Goal: Task Accomplishment & Management: Manage account settings

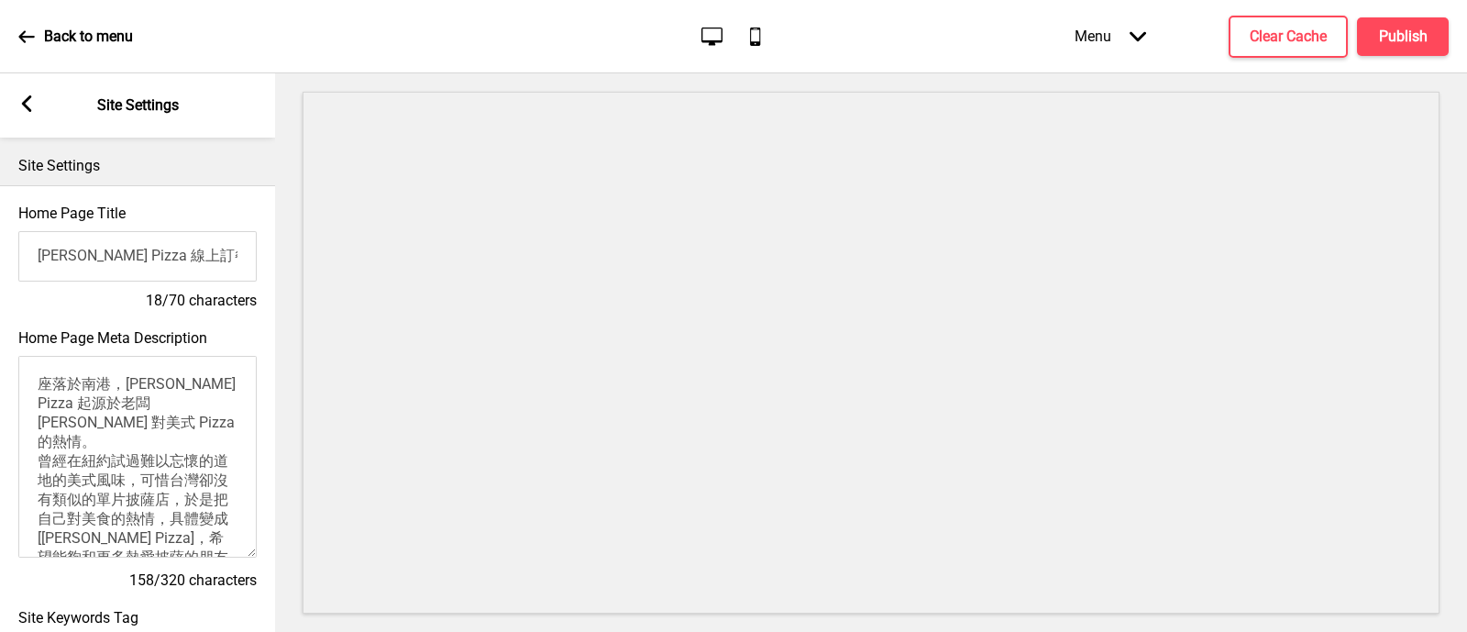
click at [222, 248] on input "[PERSON_NAME] Pizza 線上訂餐網站" at bounding box center [137, 256] width 238 height 50
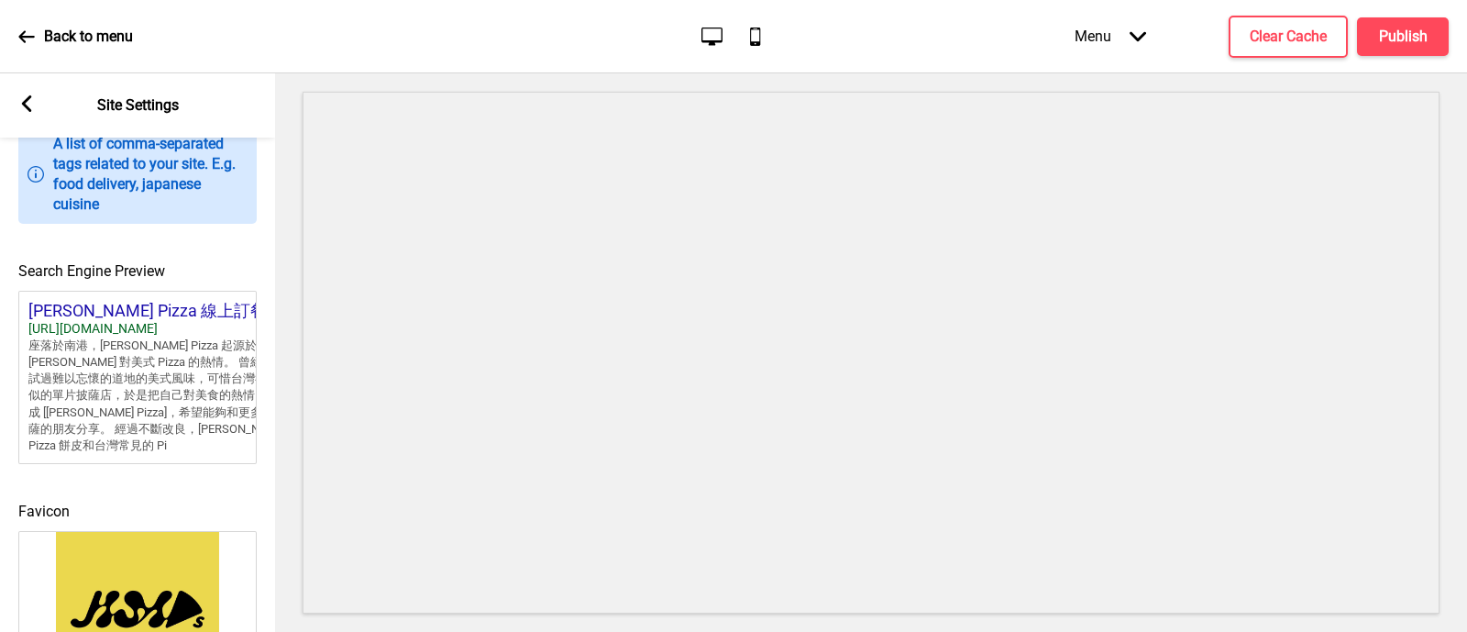
click at [223, 245] on div "Search Engine Preview [PERSON_NAME] Pizza 線上訂餐網站 [URL][DOMAIN_NAME] 座落於南港，[PERS…" at bounding box center [137, 353] width 275 height 240
click at [227, 333] on div "[URL][DOMAIN_NAME]" at bounding box center [165, 329] width 275 height 17
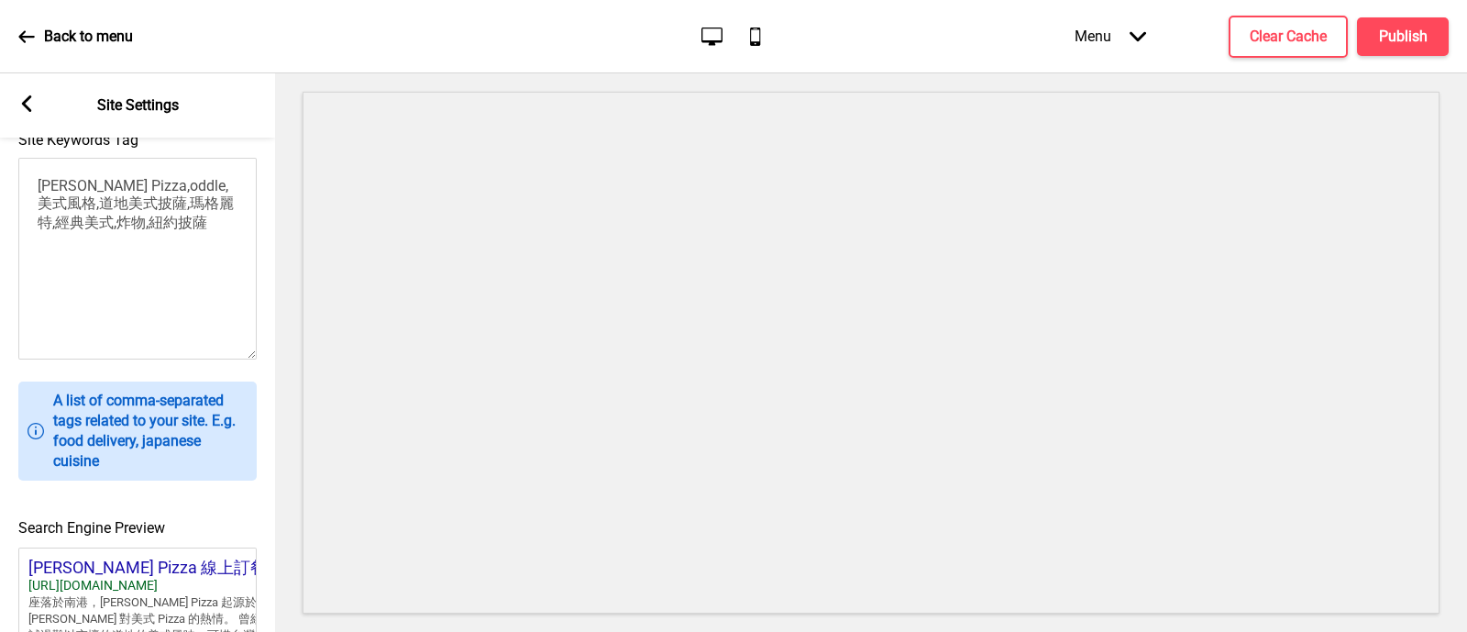
scroll to position [437, 0]
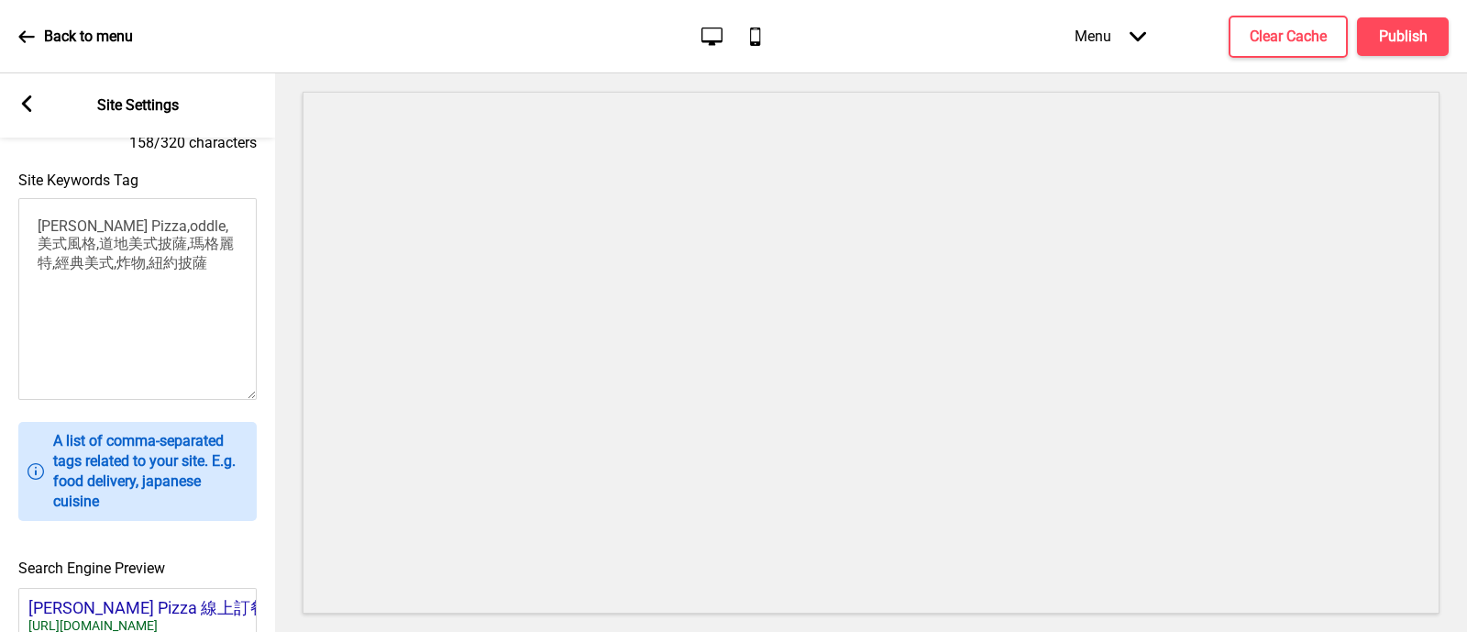
click at [208, 281] on textarea "[PERSON_NAME] Pizza,oddle,美式風格,道地美式披薩,瑪格麗特,經典美式,炸物,紐約披薩" at bounding box center [137, 299] width 238 height 202
click at [168, 295] on textarea "[PERSON_NAME] Pizza,oddle,美式風格,道地美式披薩,瑪格麗特,經典美式,炸物,紐約披薩,南港Pizza推薦" at bounding box center [137, 299] width 238 height 202
drag, startPoint x: 174, startPoint y: 277, endPoint x: 58, endPoint y: 295, distance: 117.9
click at [58, 295] on textarea "[PERSON_NAME] Pizza,oddle,美式風格,道地美式披薩,瑪格麗特,經典美式,炸物,[GEOGRAPHIC_DATA],南港Pizza推薦,…" at bounding box center [137, 299] width 238 height 202
click at [96, 294] on textarea "[PERSON_NAME] Pizza,oddle,美式風格,道地美式披薩,瑪格麗特,經典美式,炸物,[GEOGRAPHIC_DATA],南港Pizza推薦,…" at bounding box center [137, 299] width 238 height 202
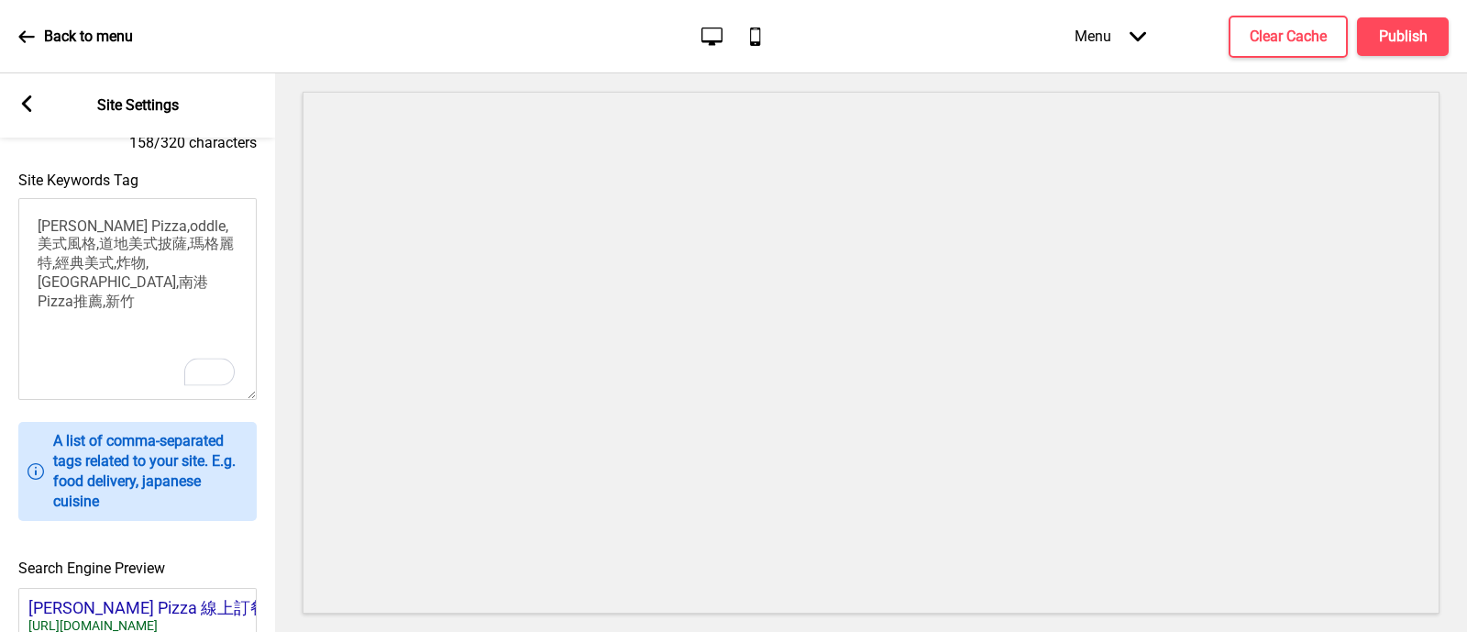
paste textarea "Pizza推薦,"
drag, startPoint x: 126, startPoint y: 316, endPoint x: 145, endPoint y: 282, distance: 39.8
click at [145, 282] on textarea "Jim's Pizza,oddle,美式風格,道地美式披薩,瑪格麗特,經典美式,炸物,[GEOGRAPHIC_DATA],南港Pizza推薦,新竹Pizza推…" at bounding box center [137, 299] width 238 height 202
click at [137, 307] on textarea "Jim's Pizza,oddle,美式風格,道地美式披薩,瑪格麗特,經典美式,炸物,[GEOGRAPHIC_DATA],南港Pizza推薦,新竹Pizza推…" at bounding box center [137, 299] width 238 height 202
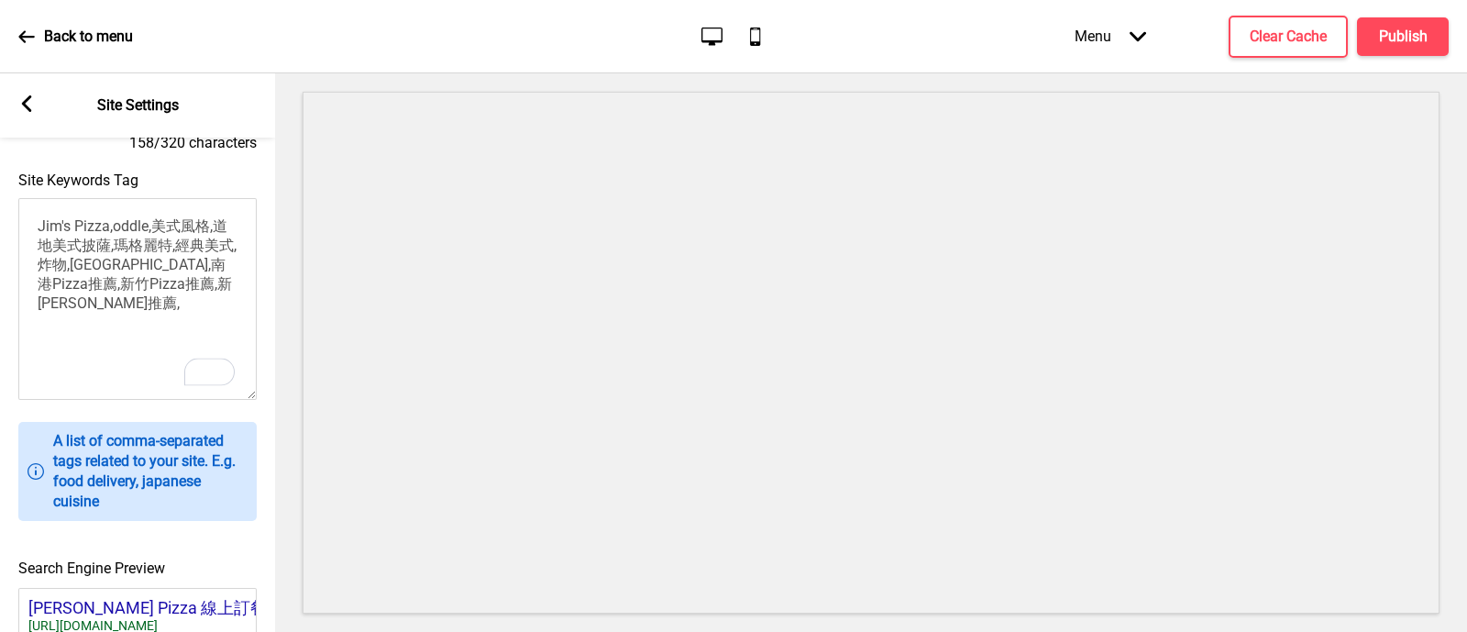
click at [117, 309] on textarea "Jim's Pizza,oddle,美式風格,道地美式披薩,瑪格麗特,經典美式,炸物,[GEOGRAPHIC_DATA],南港Pizza推薦,新竹Pizza推…" at bounding box center [137, 299] width 238 height 202
paste textarea ",南港Pizza推薦,[PERSON_NAME]推薦,新[PERSON_NAME]推薦,"
click at [147, 315] on textarea "[PERSON_NAME] Pizza,oddle,美式風格,道地美式披薩,瑪格麗特,經典美式,炸物,紐約披薩,南港Pizza推薦,新竹Pizza推薦,新[P…" at bounding box center [137, 299] width 238 height 202
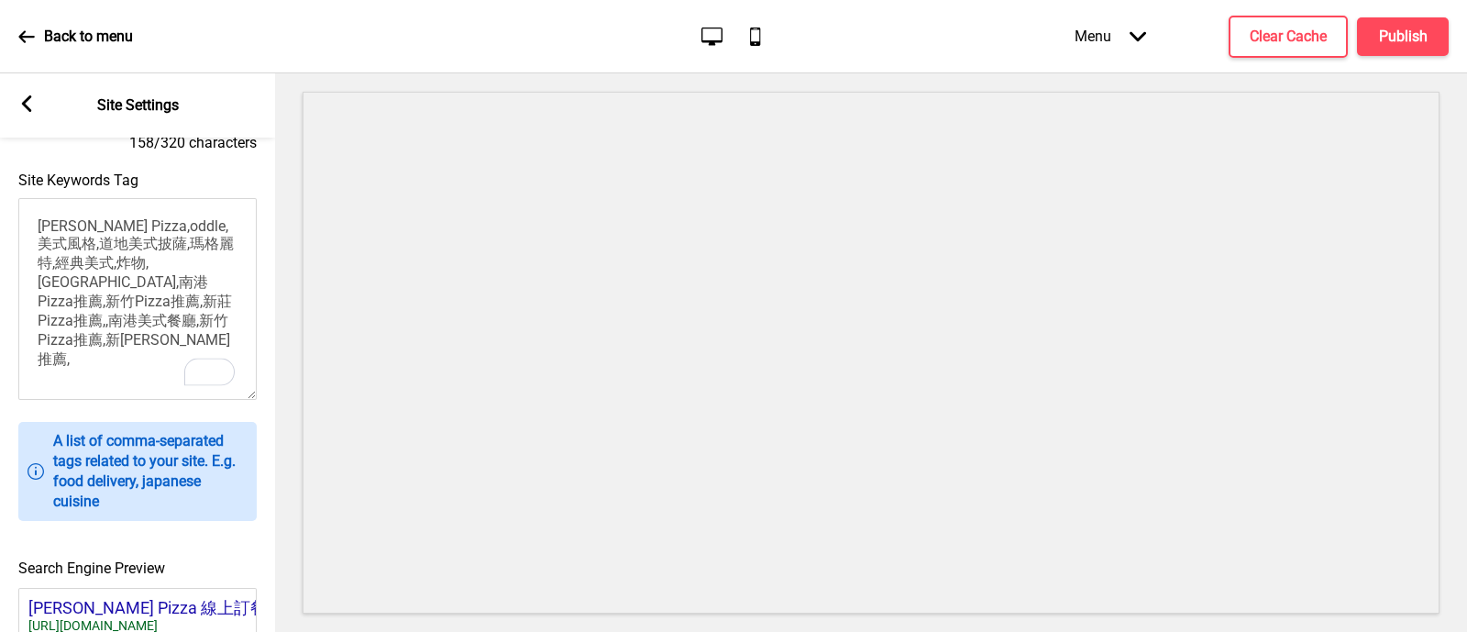
drag, startPoint x: 90, startPoint y: 322, endPoint x: 143, endPoint y: 319, distance: 53.3
click at [143, 319] on textarea "[PERSON_NAME] Pizza,oddle,美式風格,道地美式披薩,瑪格麗特,經典美式,炸物,[GEOGRAPHIC_DATA],南港Pizza推薦,…" at bounding box center [137, 299] width 238 height 202
drag, startPoint x: 175, startPoint y: 319, endPoint x: 50, endPoint y: 345, distance: 127.3
click at [50, 345] on textarea "[PERSON_NAME] Pizza,oddle,美式風格,道地美式披薩,瑪格麗特,經典美式,炸物,[GEOGRAPHIC_DATA],南港Pizza推薦,…" at bounding box center [137, 299] width 238 height 202
paste textarea "美式餐廳"
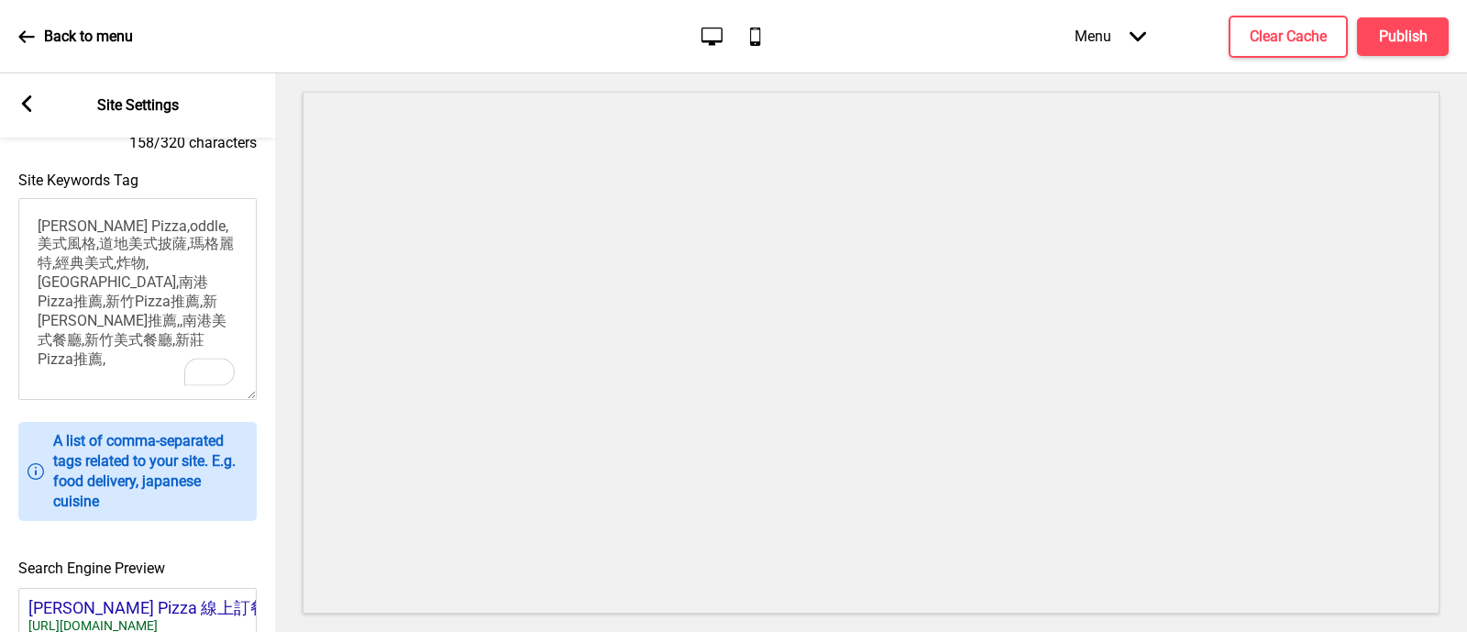
drag, startPoint x: 80, startPoint y: 347, endPoint x: 142, endPoint y: 346, distance: 62.4
click at [142, 346] on textarea "[PERSON_NAME] Pizza,oddle,美式風格,道地美式披薩,瑪格麗特,經典美式,炸物,[GEOGRAPHIC_DATA],南港Pizza推薦,…" at bounding box center [137, 299] width 238 height 202
paste textarea "美式餐廳"
click at [167, 349] on textarea "[PERSON_NAME] Pizza,oddle,美式風格,道地美式披薩,瑪格麗特,經典美式,炸物,[GEOGRAPHIC_DATA],南港Pizza推薦,…" at bounding box center [137, 299] width 238 height 202
click at [1281, 42] on h4 "Clear Cache" at bounding box center [1288, 37] width 77 height 20
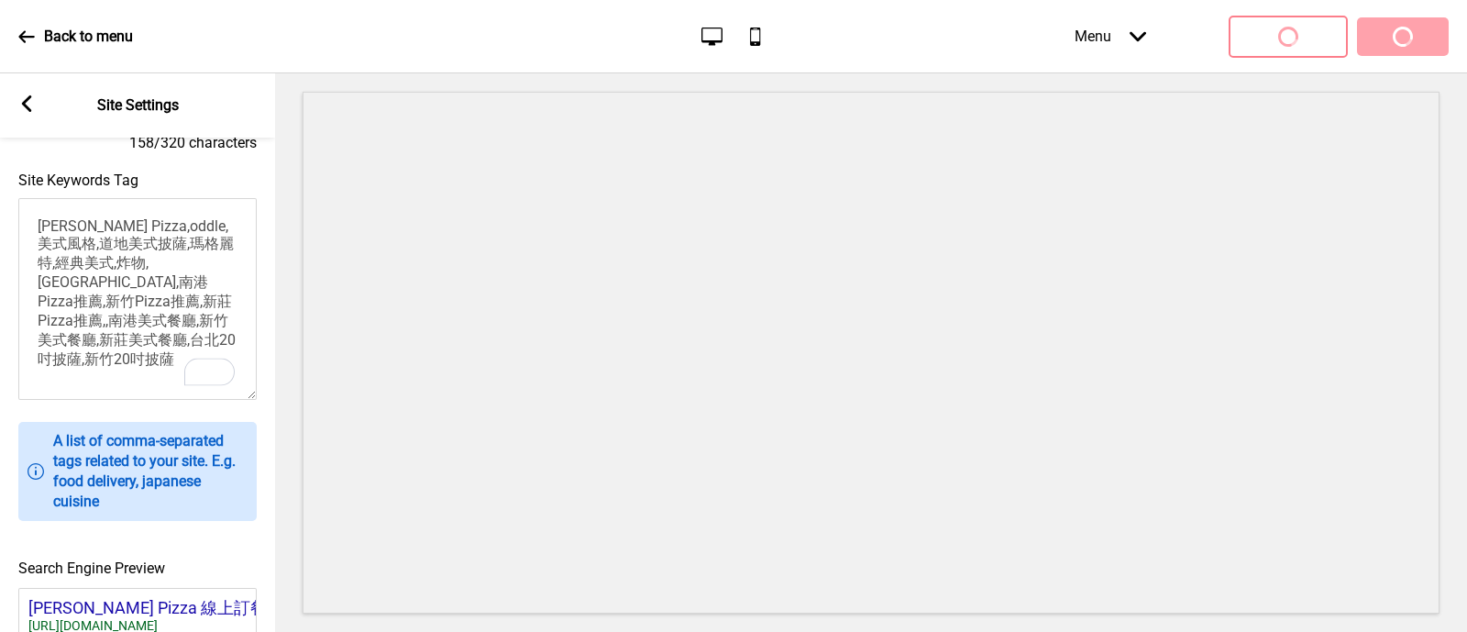
click at [159, 362] on textarea "[PERSON_NAME] Pizza,oddle,美式風格,道地美式披薩,瑪格麗特,經典美式,炸物,[GEOGRAPHIC_DATA],南港Pizza推薦,…" at bounding box center [137, 299] width 238 height 202
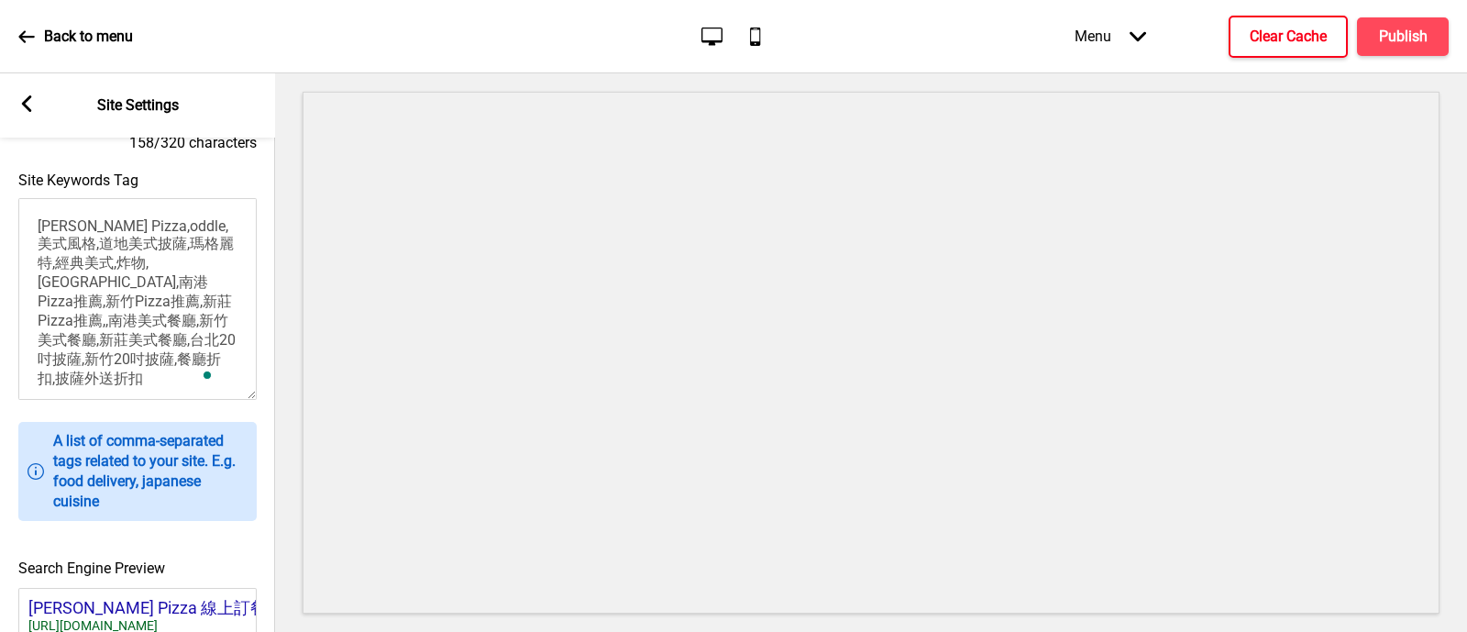
scroll to position [7, 0]
drag, startPoint x: 101, startPoint y: 299, endPoint x: 217, endPoint y: 395, distance: 151.1
click at [217, 395] on textarea "[PERSON_NAME] Pizza,oddle,美式風格,道地美式披薩,瑪格麗特,經典美式,炸物,[GEOGRAPHIC_DATA],南港Pizza推薦,…" at bounding box center [137, 299] width 238 height 202
type textarea "[PERSON_NAME] Pizza,oddle,美式風格,道地美式披薩,瑪格麗特,經典美式,炸物,[GEOGRAPHIC_DATA],南港Pizza推薦,…"
click at [1266, 23] on button "Clear Cache" at bounding box center [1288, 37] width 119 height 42
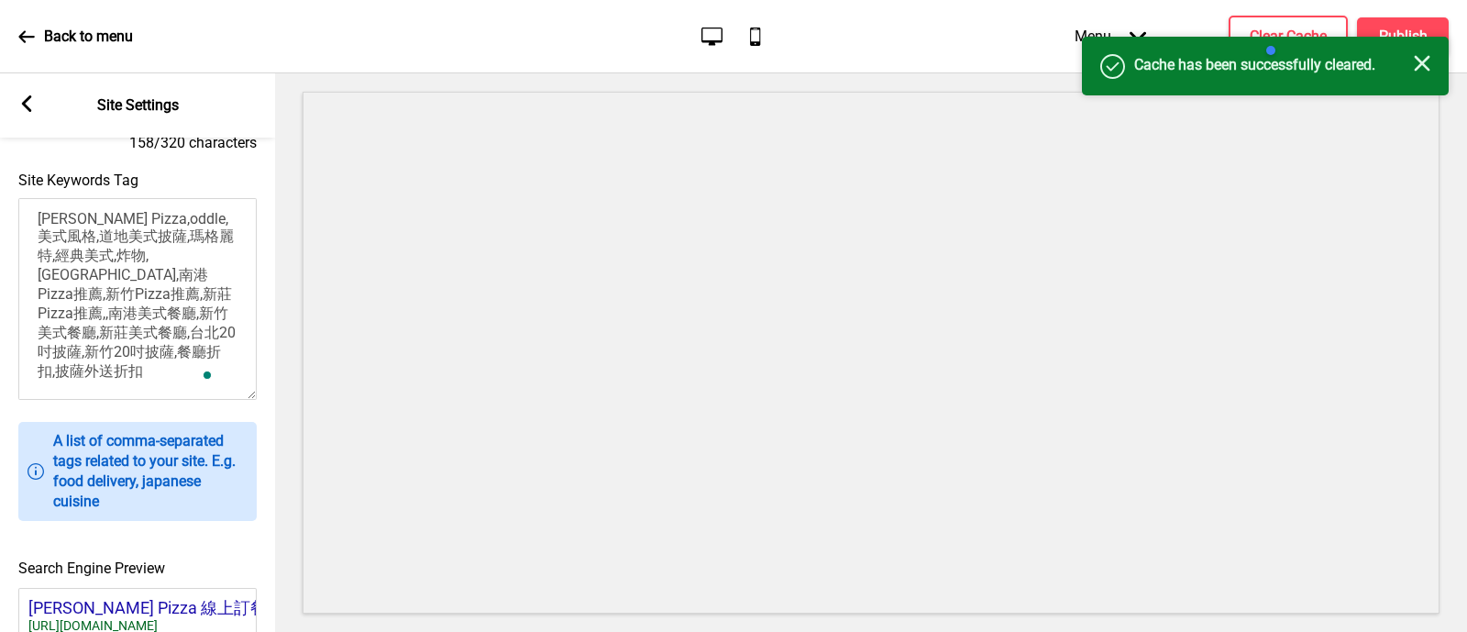
click at [1409, 37] on div at bounding box center [1350, 50] width 174 height 37
click at [1422, 59] on div at bounding box center [1350, 50] width 174 height 37
click at [1426, 61] on div at bounding box center [1350, 50] width 174 height 37
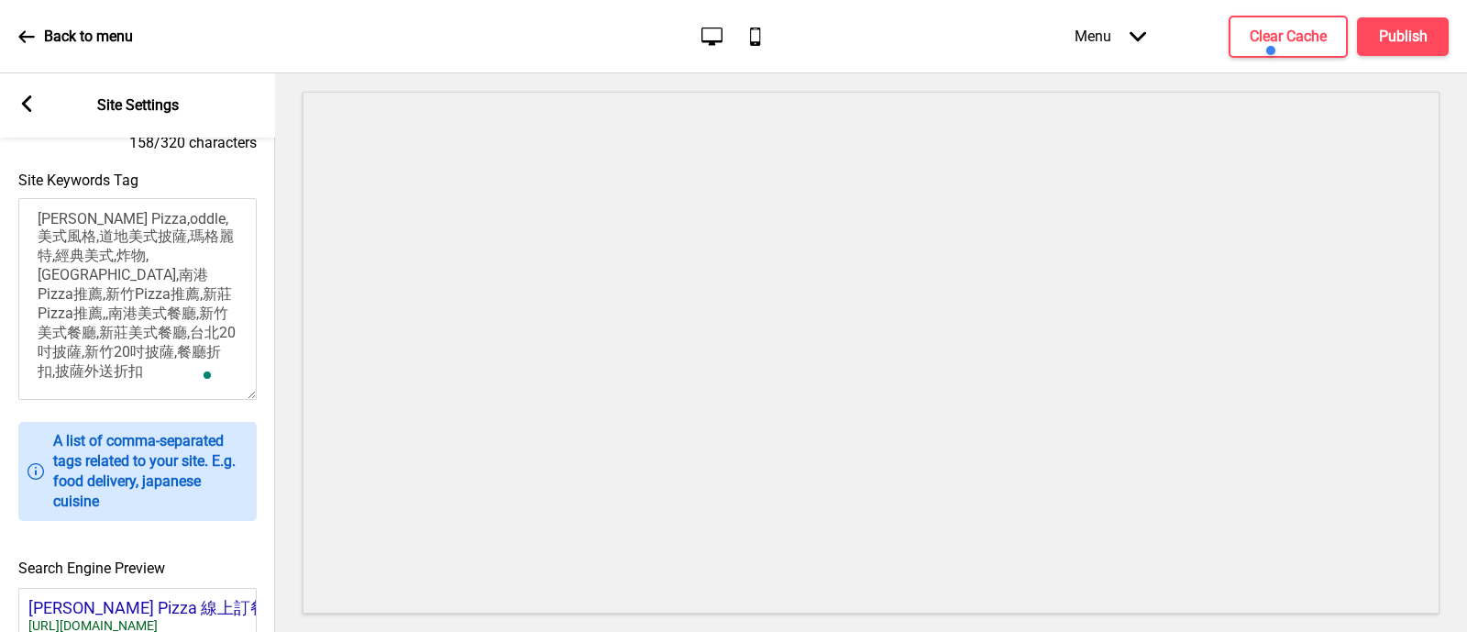
click at [1426, 61] on div at bounding box center [1350, 50] width 174 height 37
click at [1410, 37] on div at bounding box center [1350, 50] width 174 height 37
click at [1399, 32] on div at bounding box center [1350, 50] width 174 height 37
click at [1390, 32] on div at bounding box center [1350, 50] width 174 height 37
click at [1393, 28] on h4 "Publish" at bounding box center [1403, 37] width 49 height 20
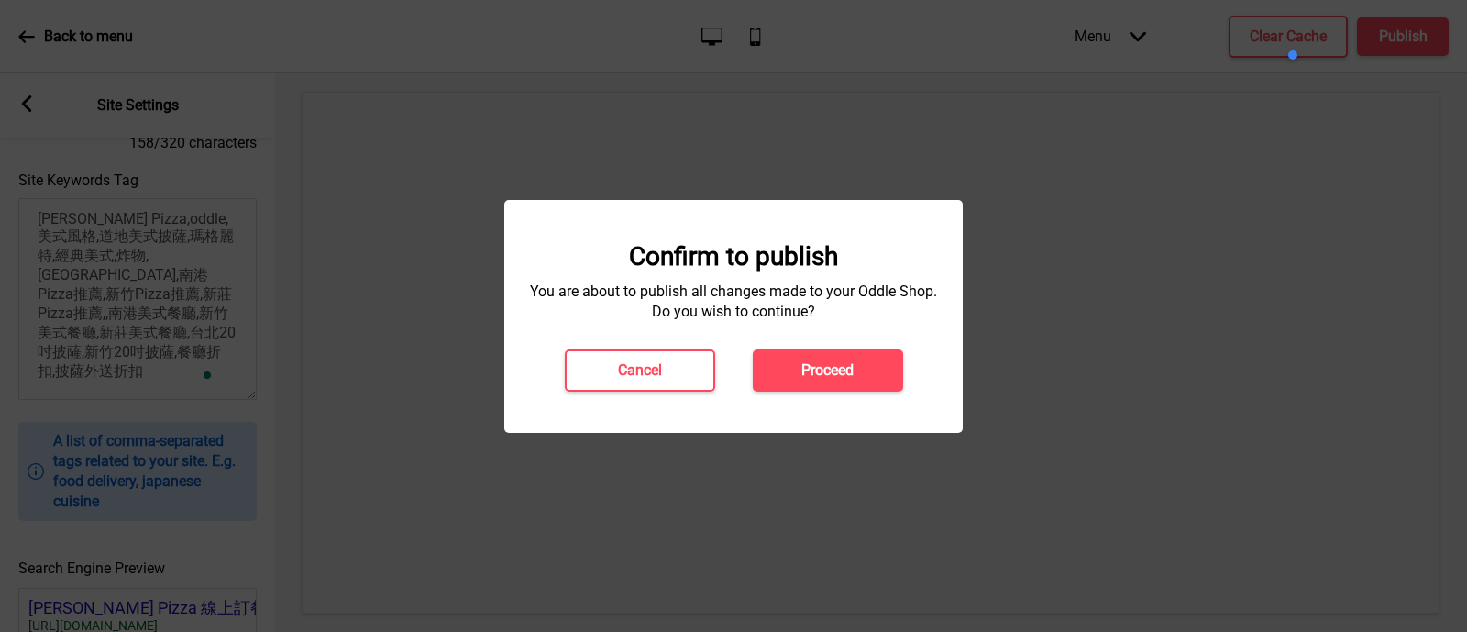
click at [802, 393] on div "Confirm to publish You are about to publish all changes made to your Oddle Shop…" at bounding box center [733, 316] width 459 height 233
click at [797, 383] on button "Proceed" at bounding box center [828, 370] width 150 height 42
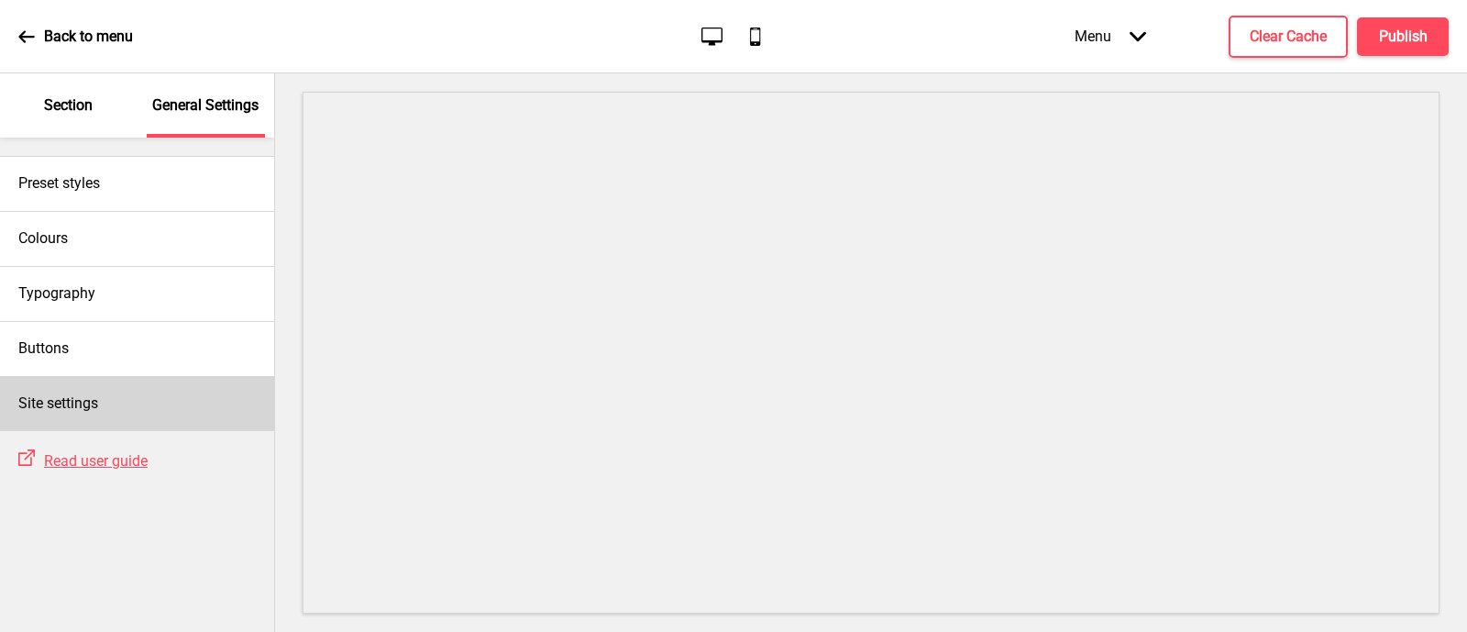
click at [194, 404] on div "Site settings" at bounding box center [137, 403] width 274 height 55
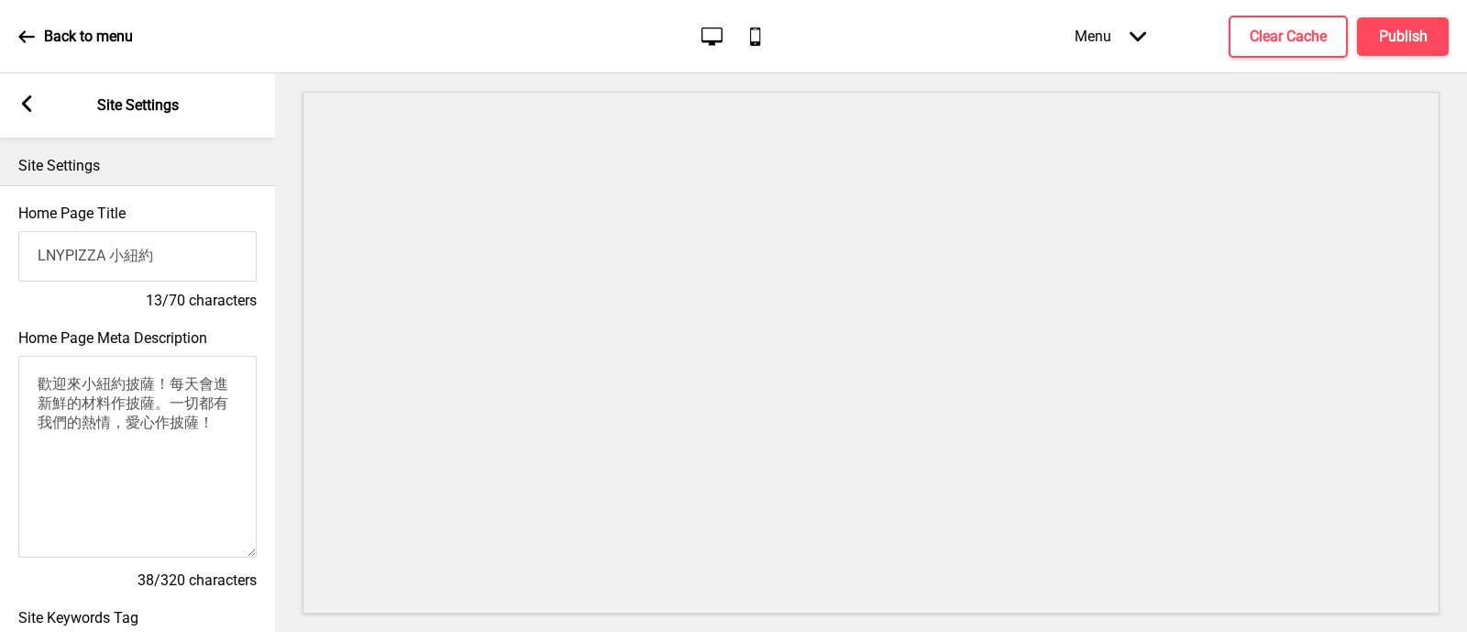
click at [211, 429] on textarea "歡迎來小紐約披薩！每天會進新鮮的材料作披薩。一切都有我們的熱情，愛心作披薩！" at bounding box center [137, 457] width 238 height 202
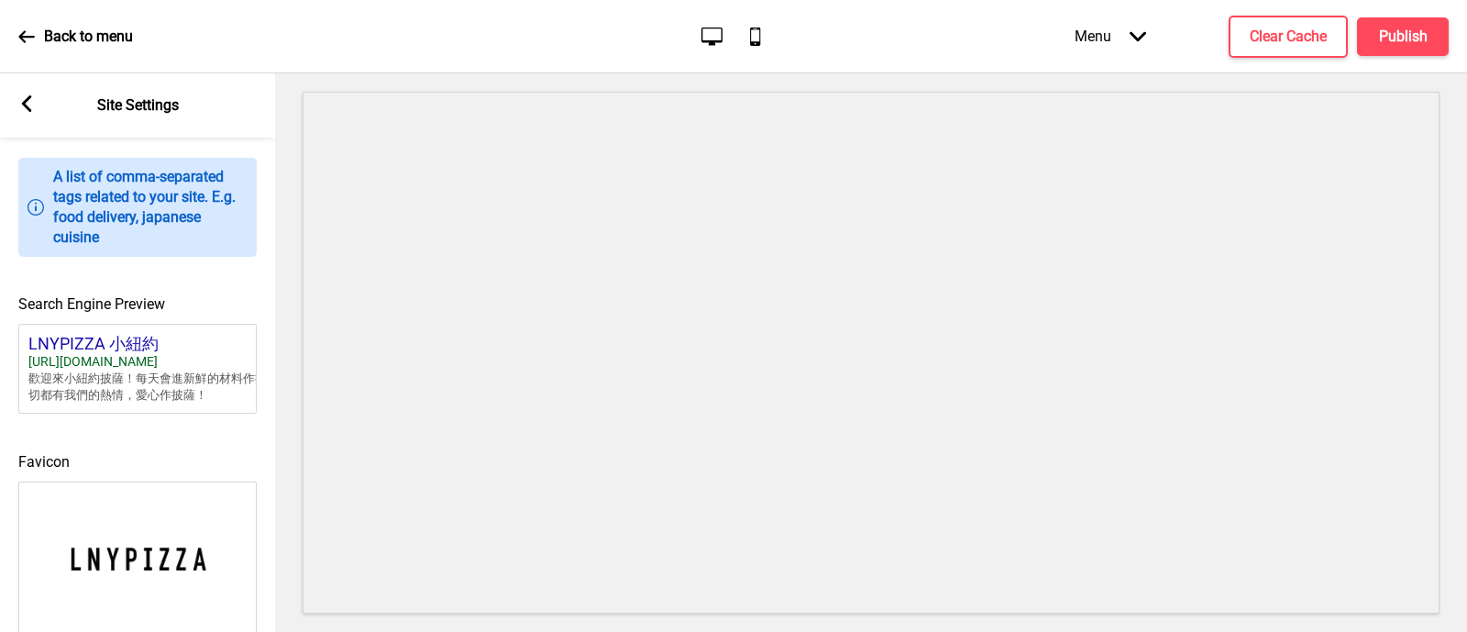
click at [157, 233] on p "A list of comma-separated tags related to your site. E.g. food delivery, japane…" at bounding box center [150, 207] width 194 height 81
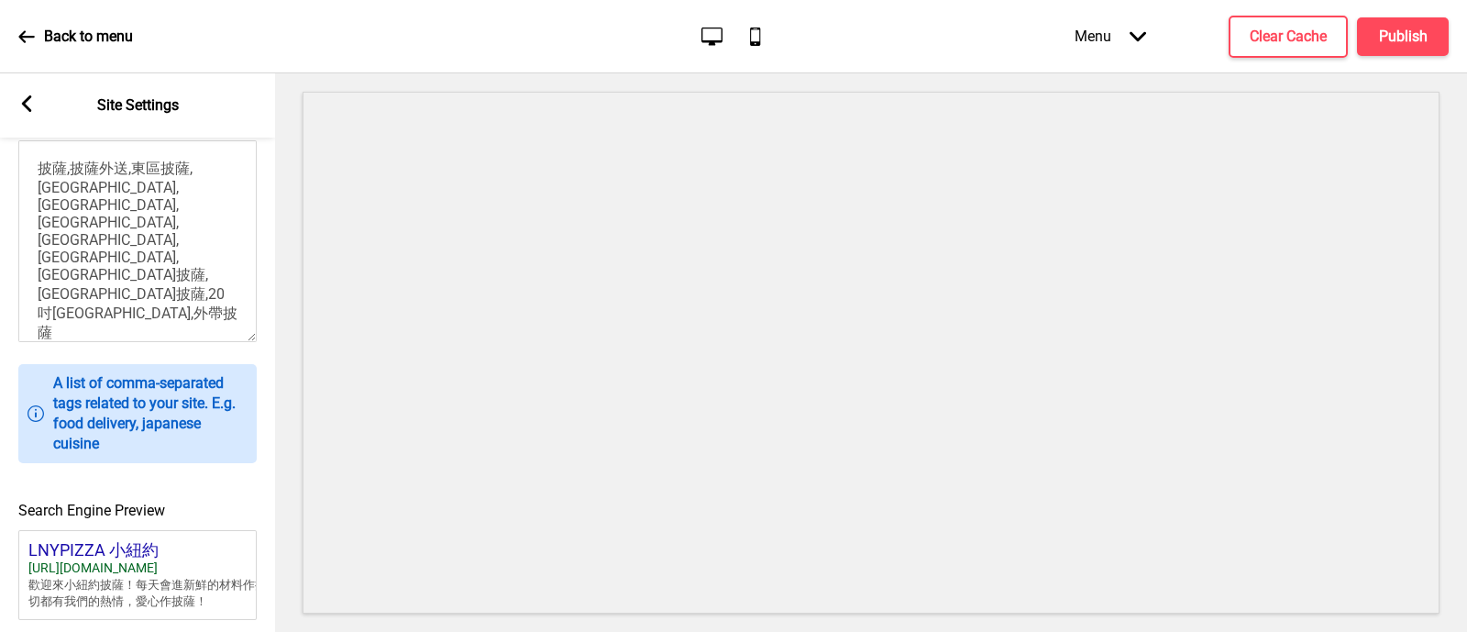
scroll to position [478, 0]
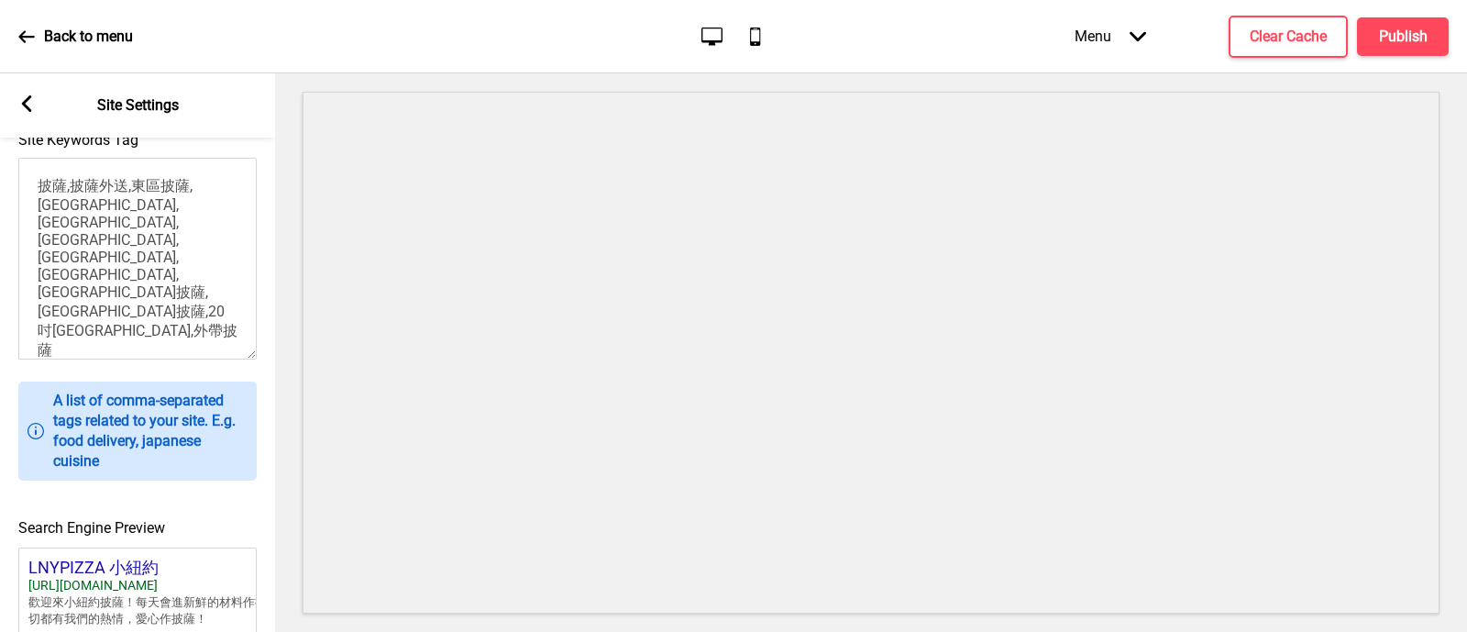
click at [158, 283] on textarea "披薩,披薩外送,東區披薩,忠孝敦化捷運站,中山捷運站,小紐約披薩,美式披薩,紐約披薩,中山區披薩,大安區披薩,20吋大披薩,外帶披薩" at bounding box center [137, 259] width 238 height 202
paste textarea ",新竹Pizza推薦,新莊Pizza推薦,,南港美式餐廳,新竹美式餐廳,新莊美式餐廳,台北20吋披薩,新竹20吋披薩,餐廳折扣,披薩外送折扣"
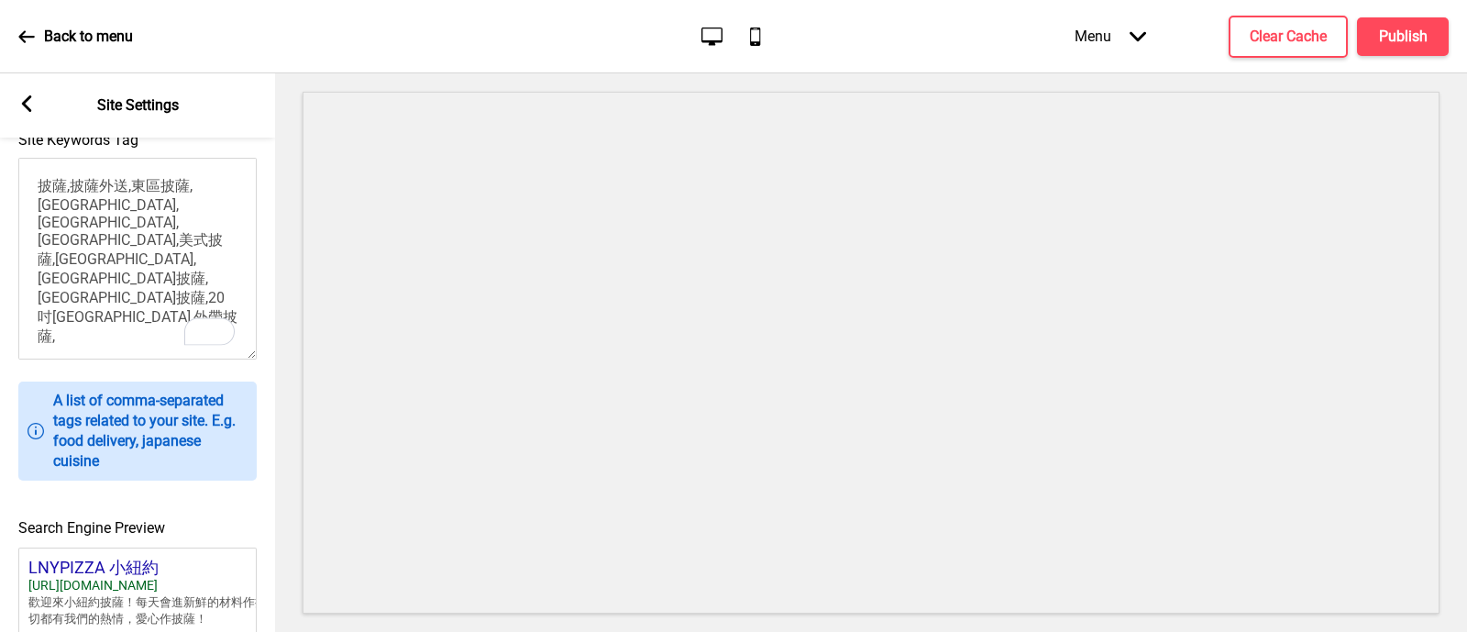
scroll to position [51, 0]
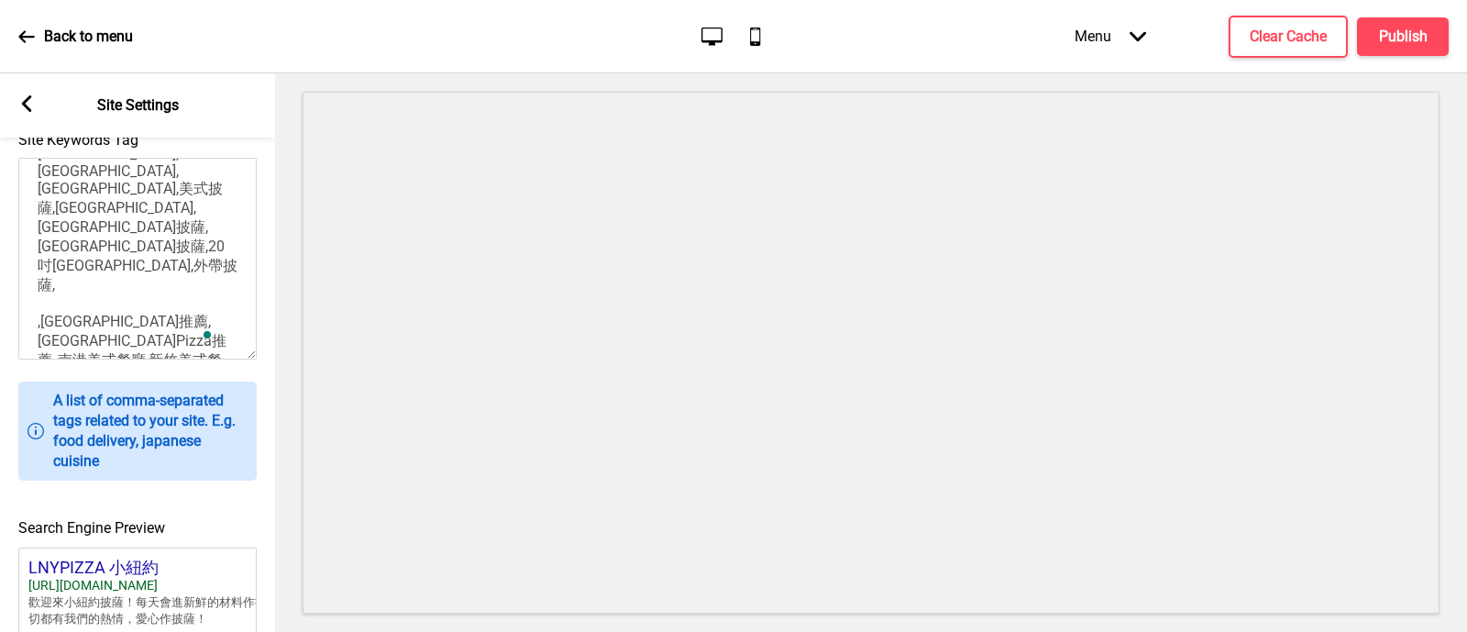
click at [69, 268] on textarea "披薩,披薩外送,東區披薩,忠孝敦化捷運站,中山捷運站,小紐約披薩,美式披薩,紐約披薩,中山區披薩,大安區披薩,20吋大披薩,外帶披薩, ,新竹Pizza推薦,…" at bounding box center [137, 259] width 238 height 202
click at [105, 221] on textarea "披薩,披薩外送,東區披薩,忠孝敦化捷運站,中山捷運站,小紐約披薩,美式披薩,紐約披薩,中山區披薩,大安區披薩,20吋大披薩,外帶披薩, ,中山區Pizza推薦…" at bounding box center [137, 259] width 238 height 202
type textarea "披薩,披薩外送,東區披薩,忠孝敦化捷運站,中山捷運站,小紐約披薩,美式披薩,紐約披薩,中山區披薩,大安區披薩,20吋大披薩,外帶披薩 ,中山區Pizza推薦,…"
click at [1262, 20] on button "Clear Cache" at bounding box center [1288, 37] width 119 height 42
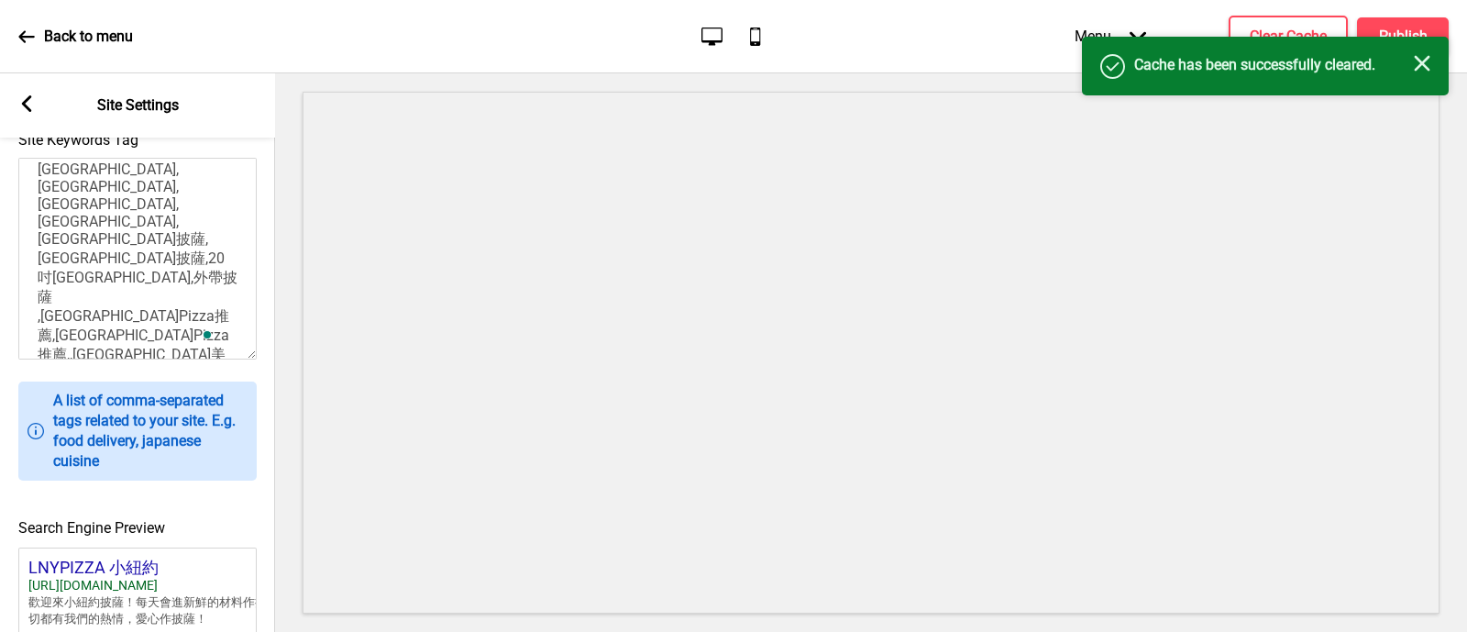
click at [1421, 65] on rect at bounding box center [1422, 63] width 17 height 17
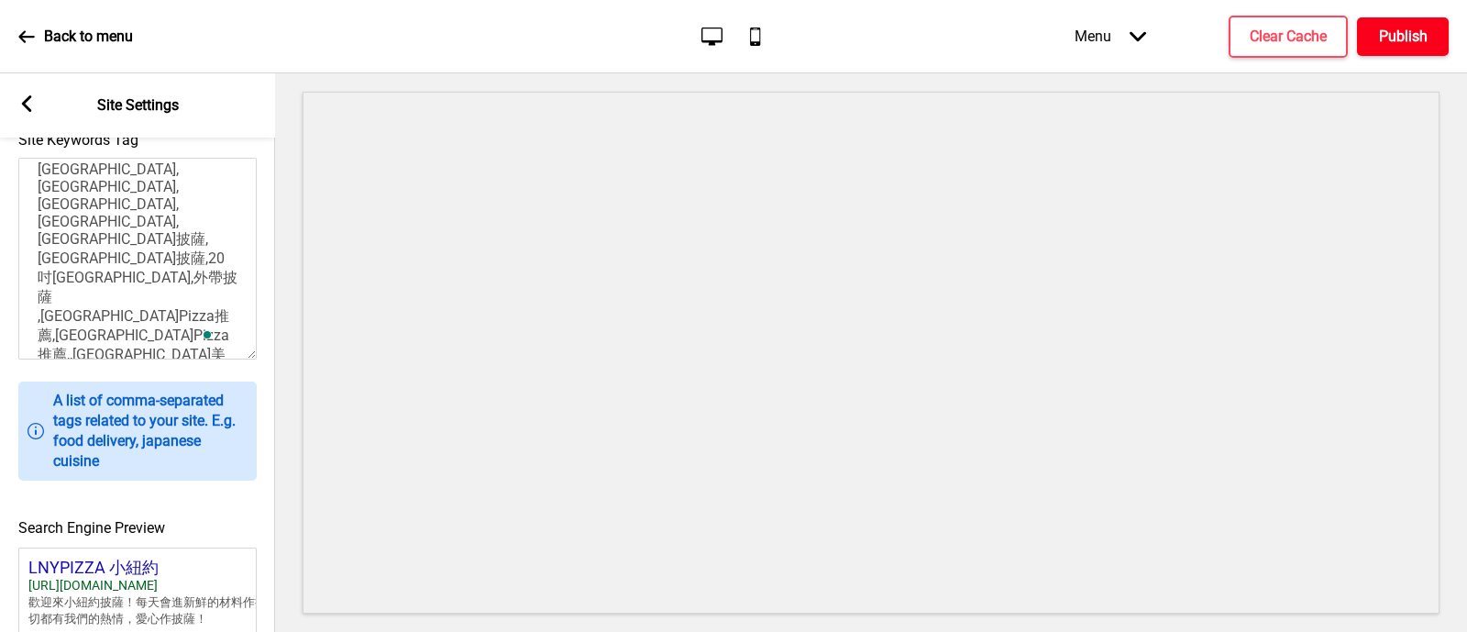
click at [1376, 40] on button "Publish" at bounding box center [1403, 36] width 92 height 39
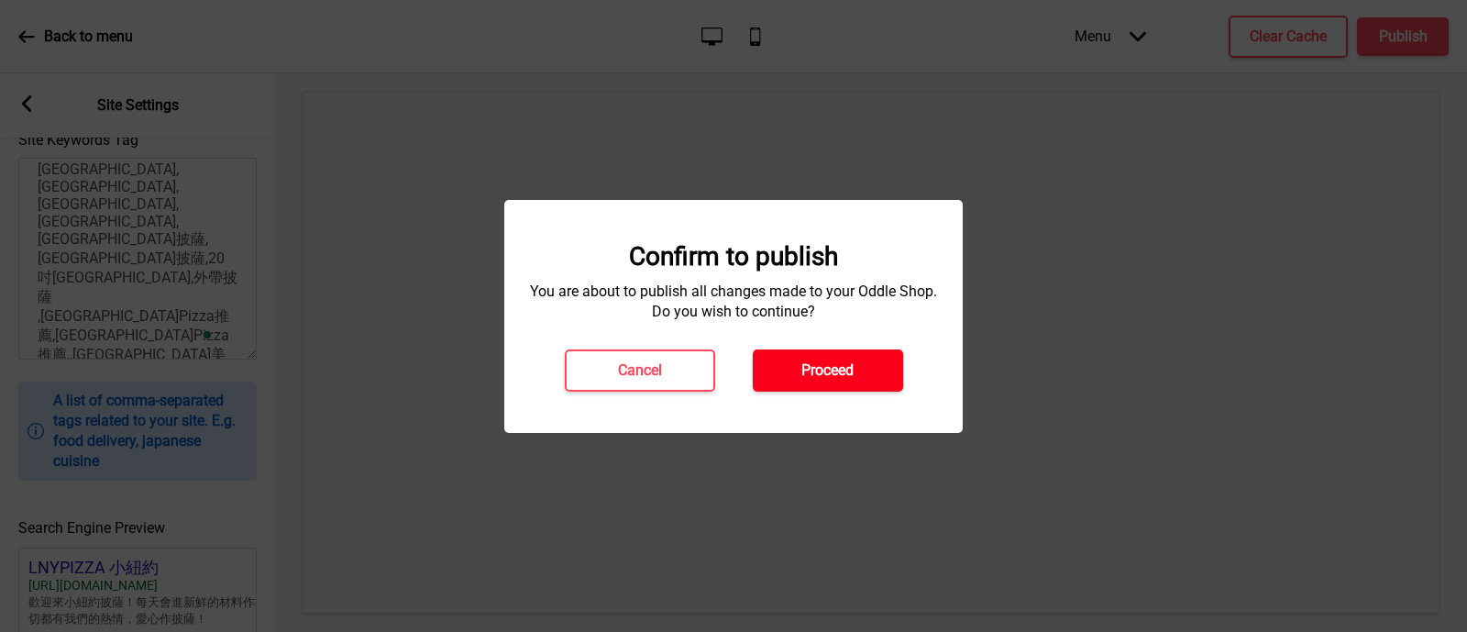
click at [869, 374] on button "Proceed" at bounding box center [828, 370] width 150 height 42
